Goal: Obtain resource: Download file/media

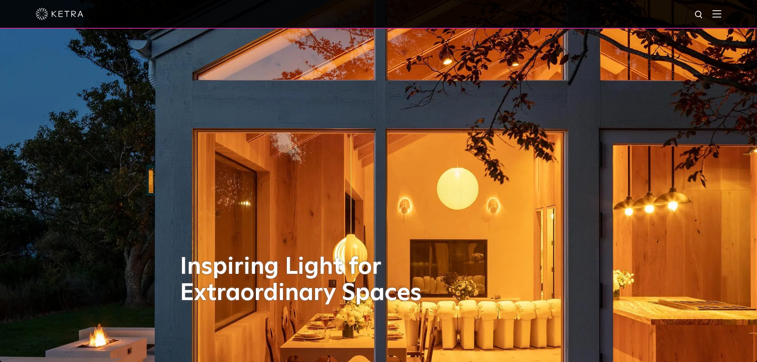
click at [721, 14] on img at bounding box center [717, 14] width 9 height 8
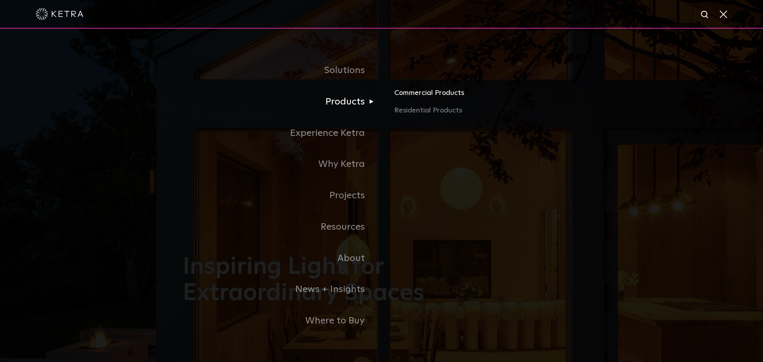
click at [426, 94] on link "Commercial Products" at bounding box center [487, 95] width 186 height 17
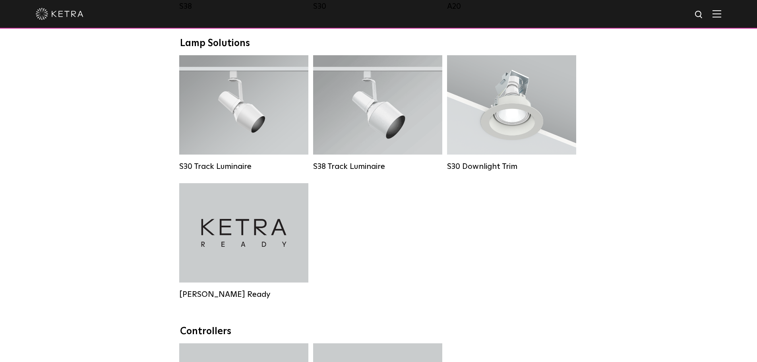
scroll to position [583, 0]
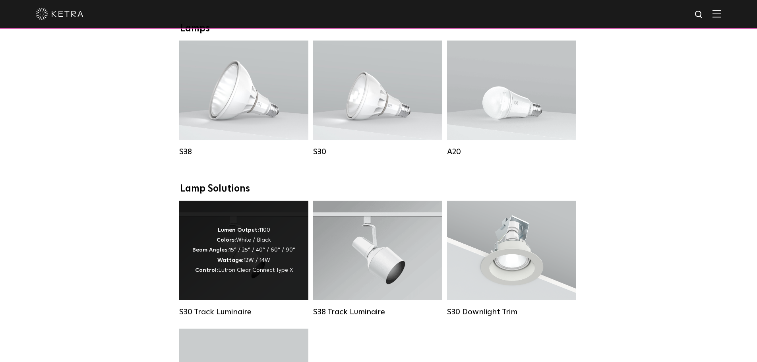
click at [279, 269] on div "Lumen Output: 1100 Colors: White / Black Beam Angles: 15° / 25° / 40° / 60° / 9…" at bounding box center [243, 250] width 103 height 50
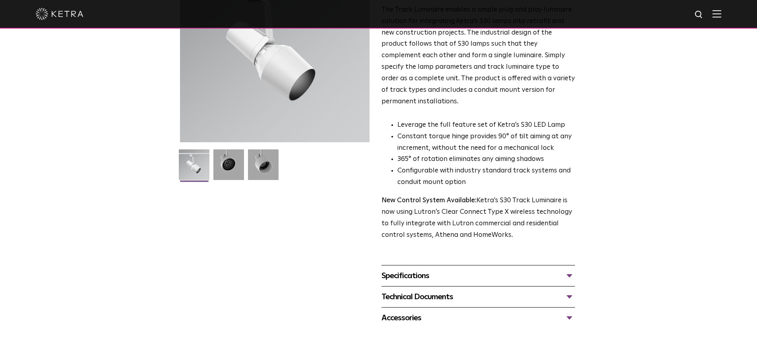
scroll to position [146, 0]
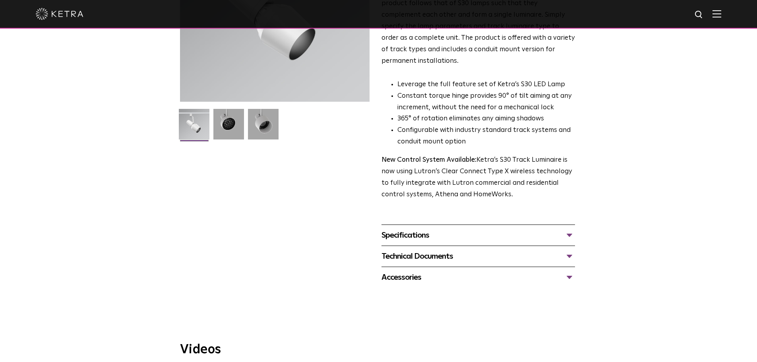
click at [410, 229] on div "Specifications" at bounding box center [479, 235] width 194 height 13
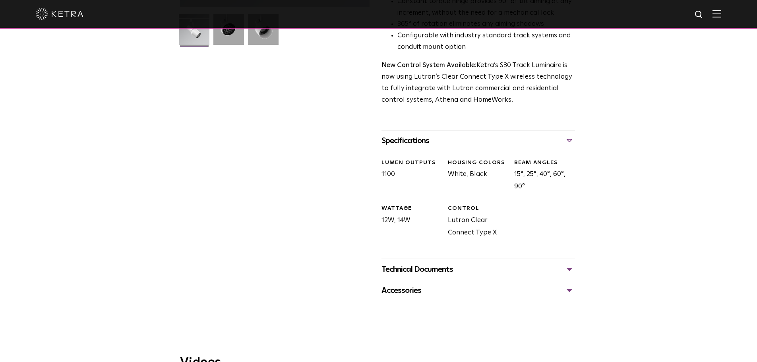
scroll to position [291, 0]
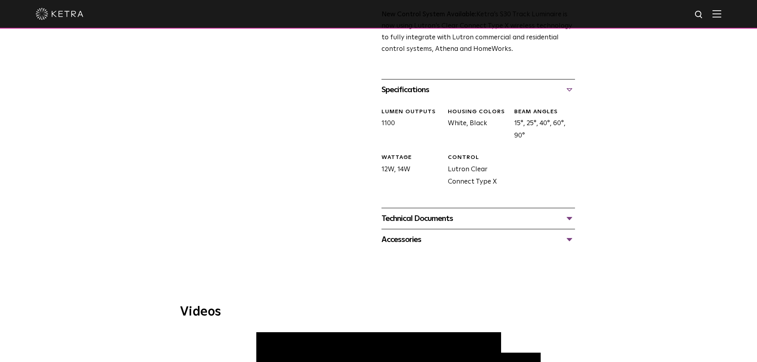
click at [417, 212] on div "Technical Documents" at bounding box center [479, 218] width 194 height 13
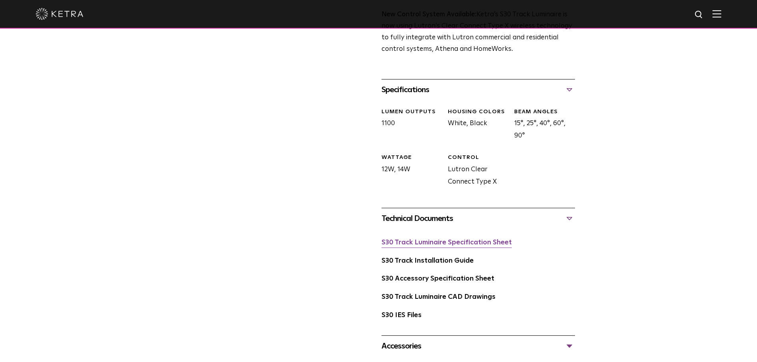
click at [426, 239] on link "S30 Track Luminaire Specification Sheet" at bounding box center [447, 242] width 130 height 7
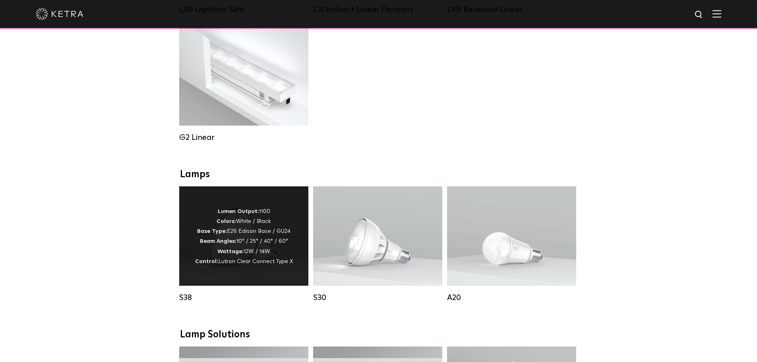
click at [259, 263] on p "Lumen Output: 1100 Colors: White / Black Base Type: E26 Edison Base / GU24 Beam…" at bounding box center [244, 237] width 98 height 60
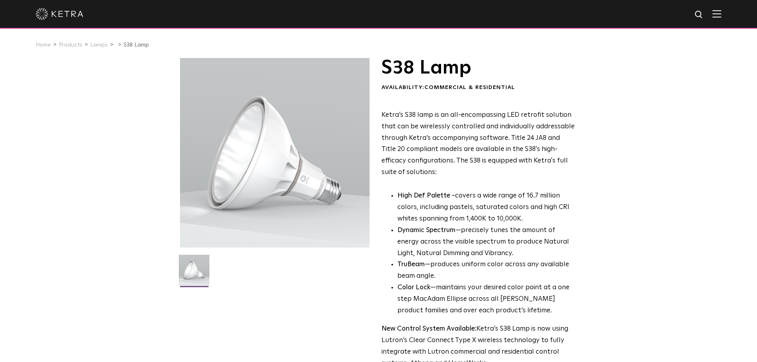
scroll to position [146, 0]
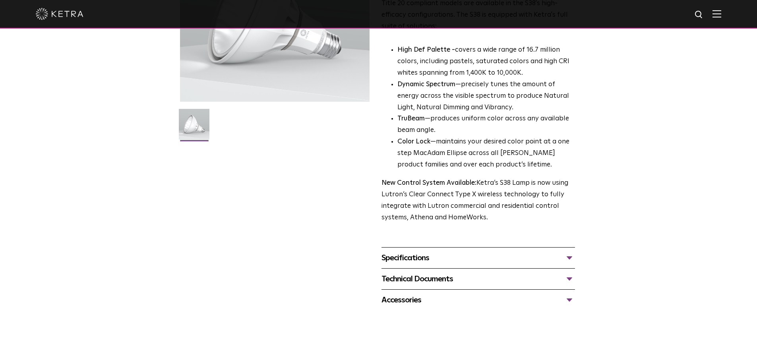
click at [523, 262] on div "Specifications" at bounding box center [479, 258] width 194 height 13
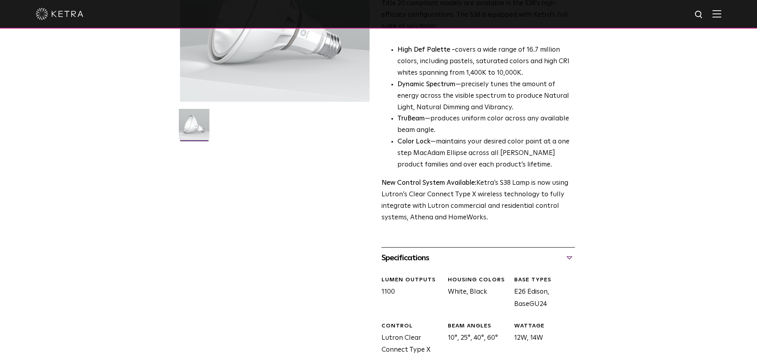
scroll to position [291, 0]
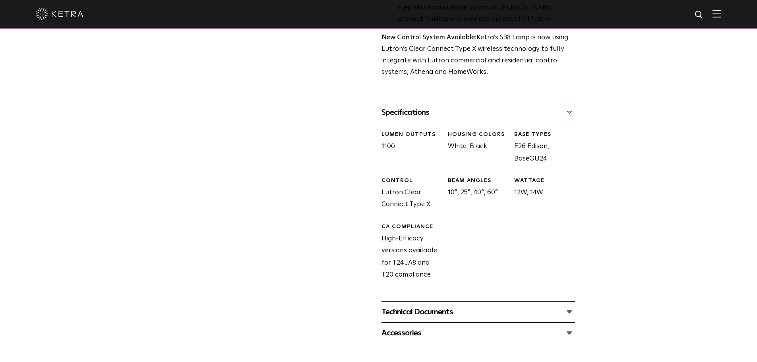
click at [549, 310] on div "Technical Documents" at bounding box center [479, 312] width 194 height 13
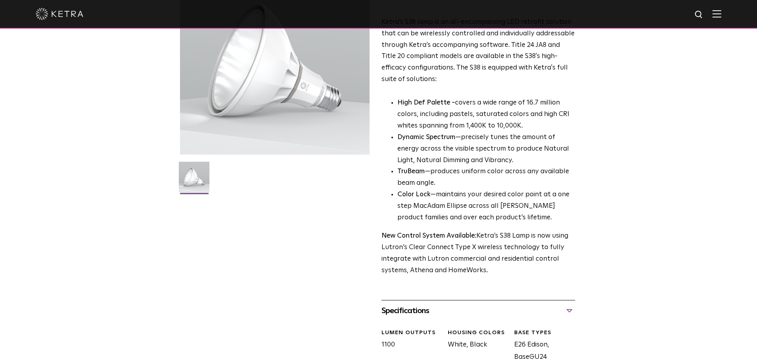
scroll to position [0, 0]
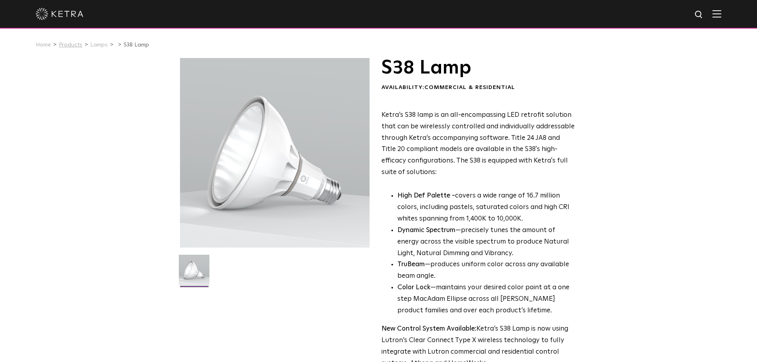
click at [77, 48] on link "Products" at bounding box center [70, 45] width 23 height 6
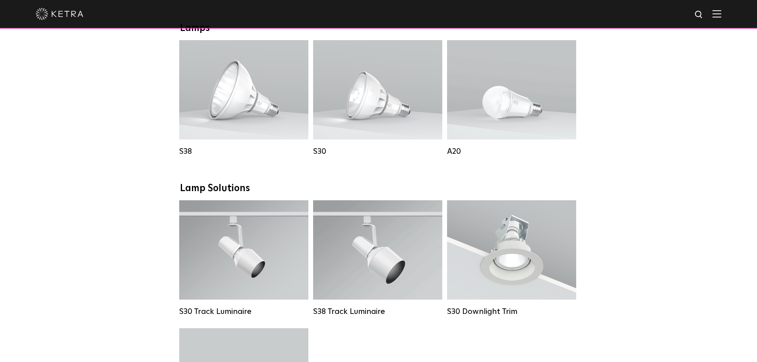
scroll to position [583, 0]
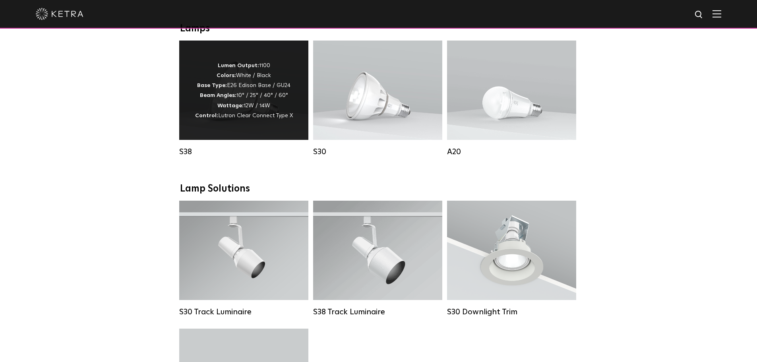
click at [270, 104] on p "Lumen Output: 1100 Colors: White / Black Base Type: E26 Edison Base / GU24 Beam…" at bounding box center [244, 91] width 98 height 60
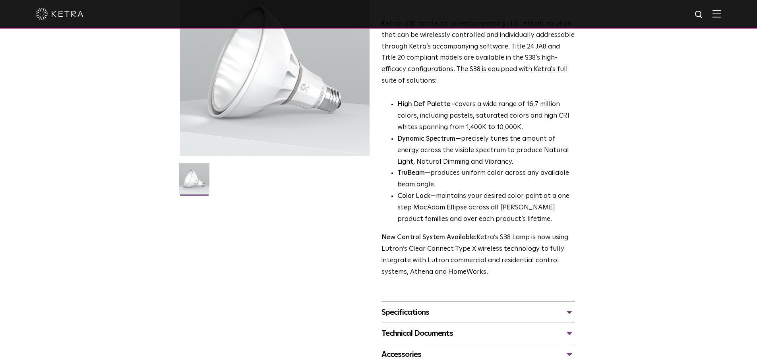
scroll to position [146, 0]
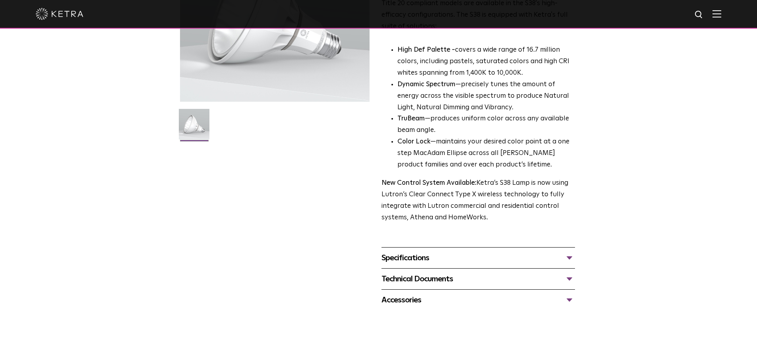
click at [477, 262] on div "Specifications" at bounding box center [479, 258] width 194 height 13
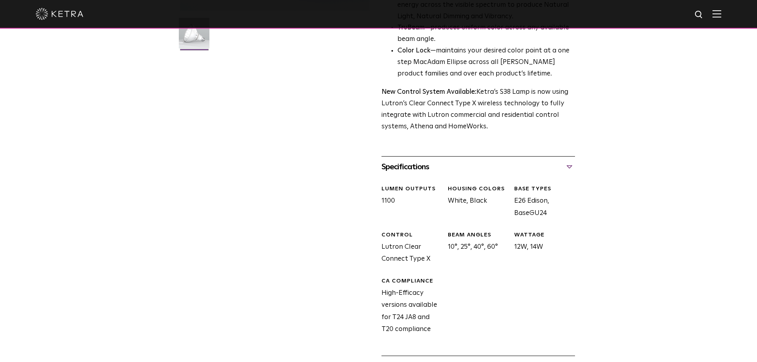
scroll to position [291, 0]
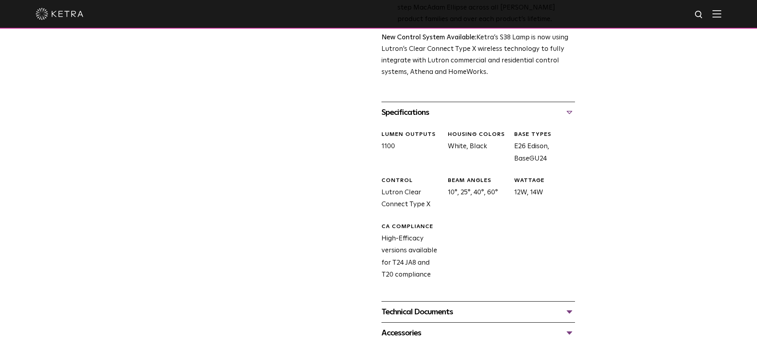
click at [470, 308] on div "Technical Documents" at bounding box center [479, 312] width 194 height 13
click at [449, 336] on link "S38 Specification Sheet" at bounding box center [420, 336] width 77 height 7
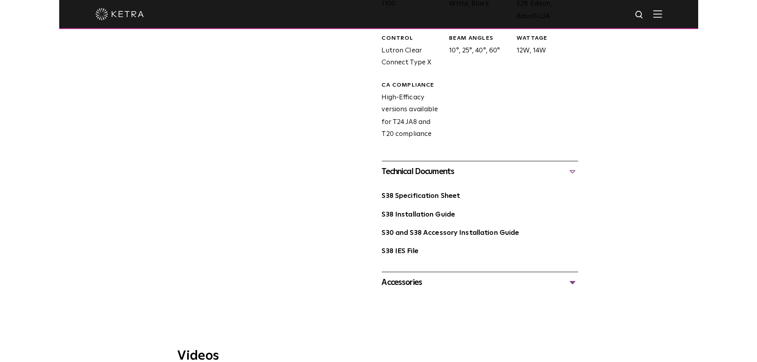
scroll to position [437, 0]
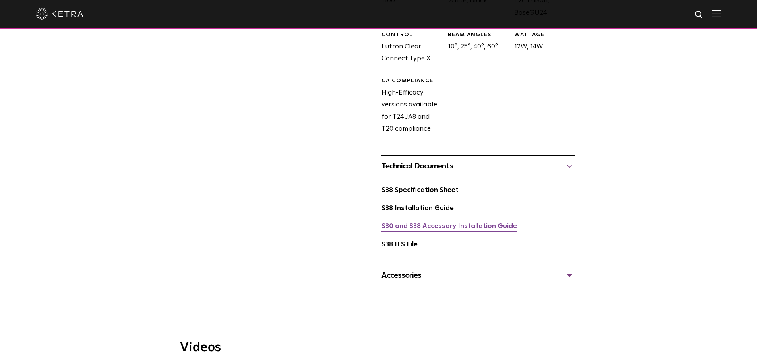
click at [461, 227] on link "S30 and S38 Accessory Installation Guide" at bounding box center [450, 226] width 136 height 7
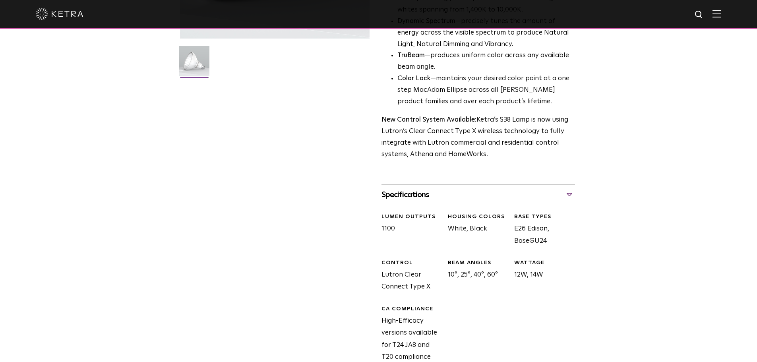
scroll to position [0, 0]
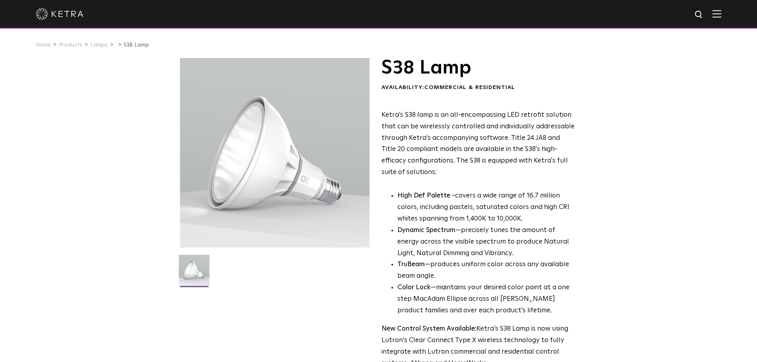
click at [721, 13] on img at bounding box center [717, 14] width 9 height 8
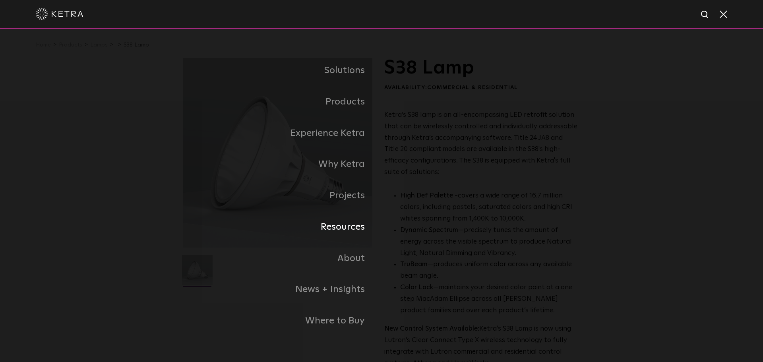
click at [355, 231] on link "Resources" at bounding box center [282, 226] width 199 height 31
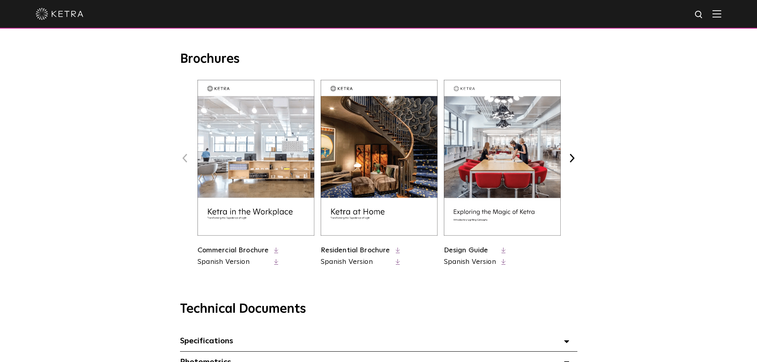
click at [252, 251] on link "Commercial Brochure" at bounding box center [234, 250] width 72 height 7
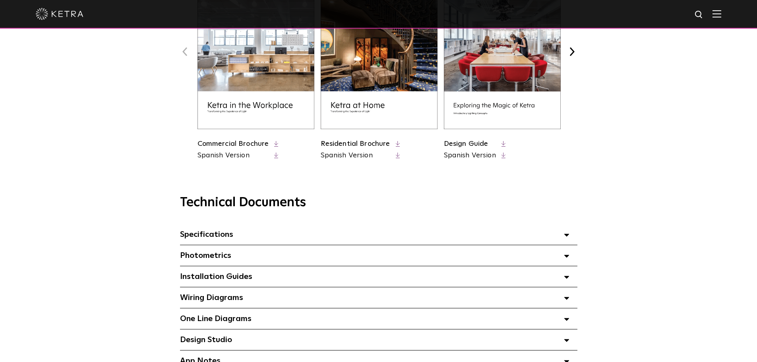
scroll to position [437, 0]
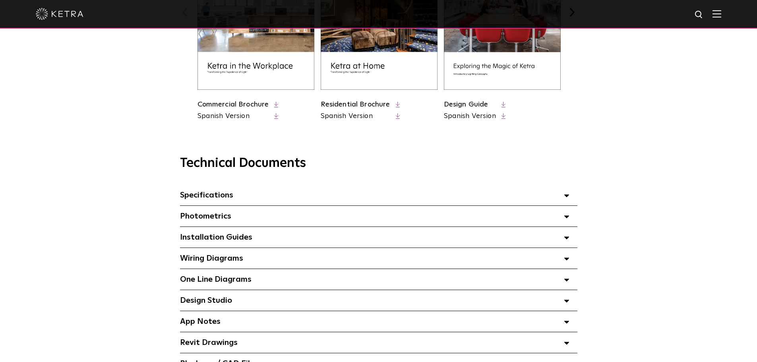
click at [369, 254] on div "Wiring Diagrams Select checkboxes to use the bulk download option below" at bounding box center [378, 258] width 397 height 21
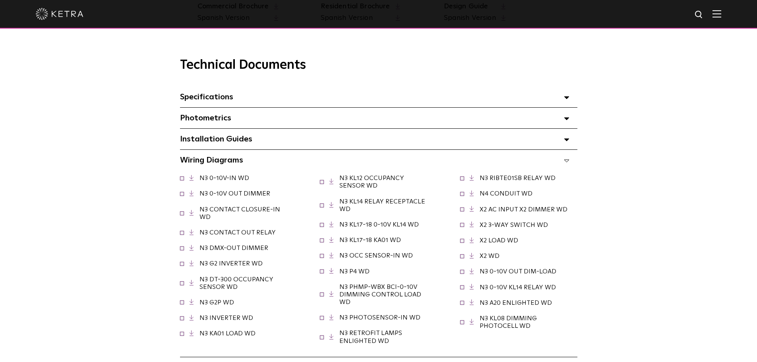
scroll to position [583, 0]
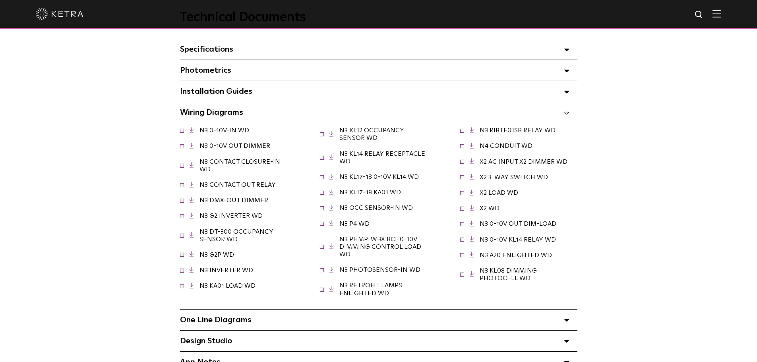
click at [337, 95] on div "Installation Guides Select checkboxes to use the bulk download option below" at bounding box center [378, 91] width 397 height 21
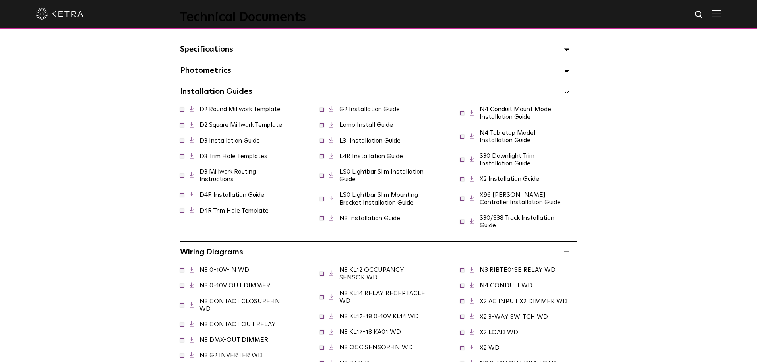
click at [526, 219] on link "S30/S38 Track Installation Guide" at bounding box center [517, 222] width 75 height 14
